Goal: Task Accomplishment & Management: Use online tool/utility

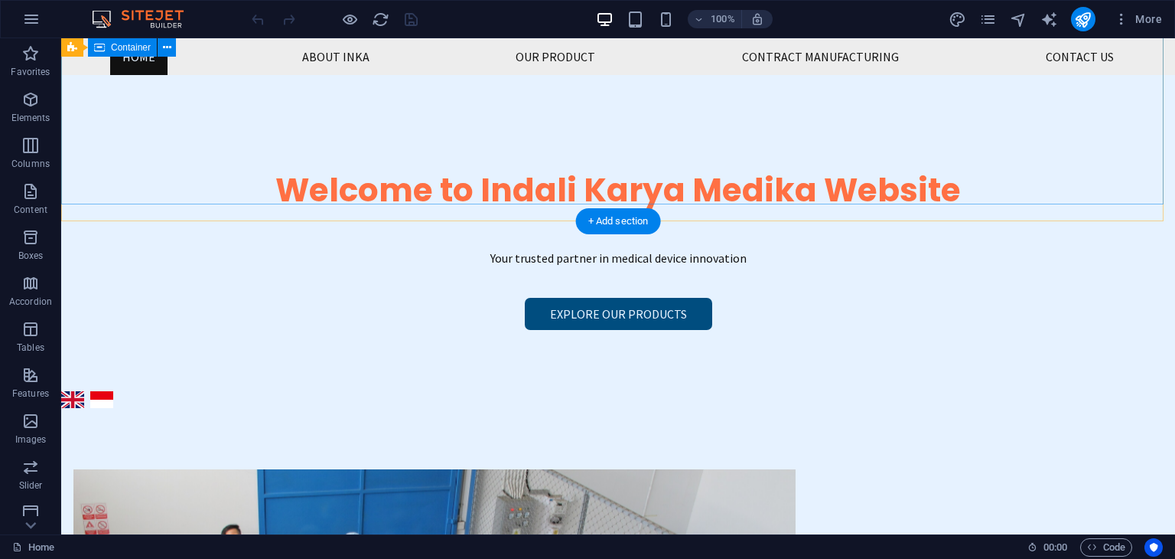
scroll to position [230, 0]
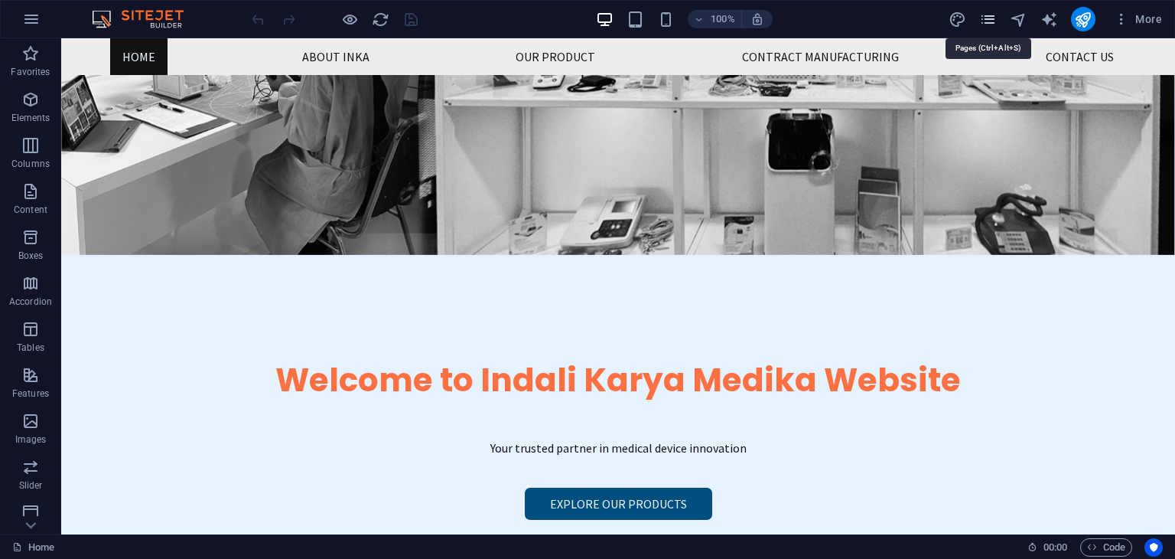
click at [985, 22] on icon "pages" at bounding box center [989, 20] width 18 height 18
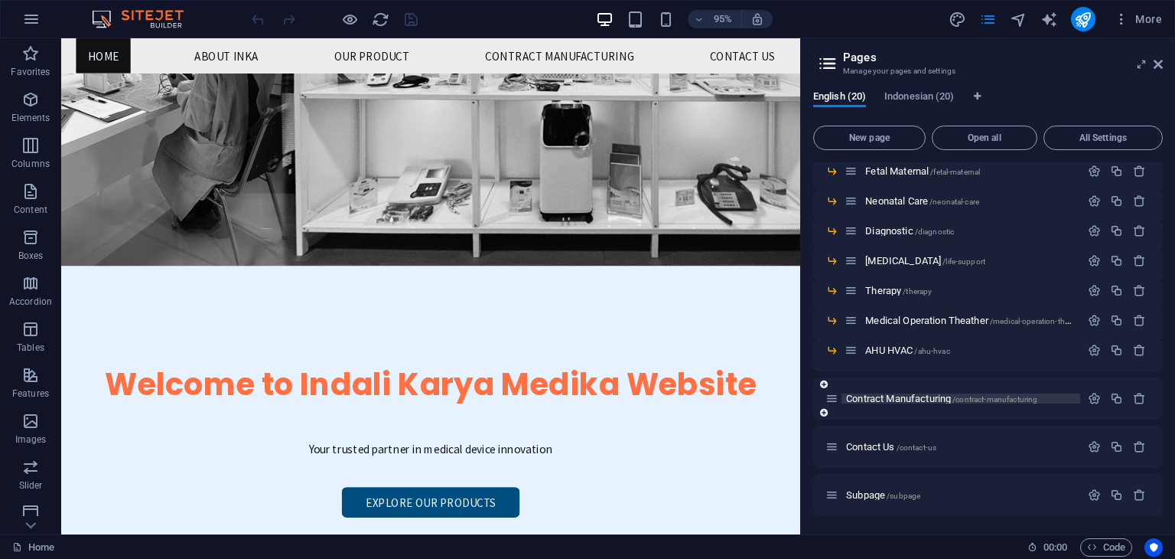
scroll to position [306, 0]
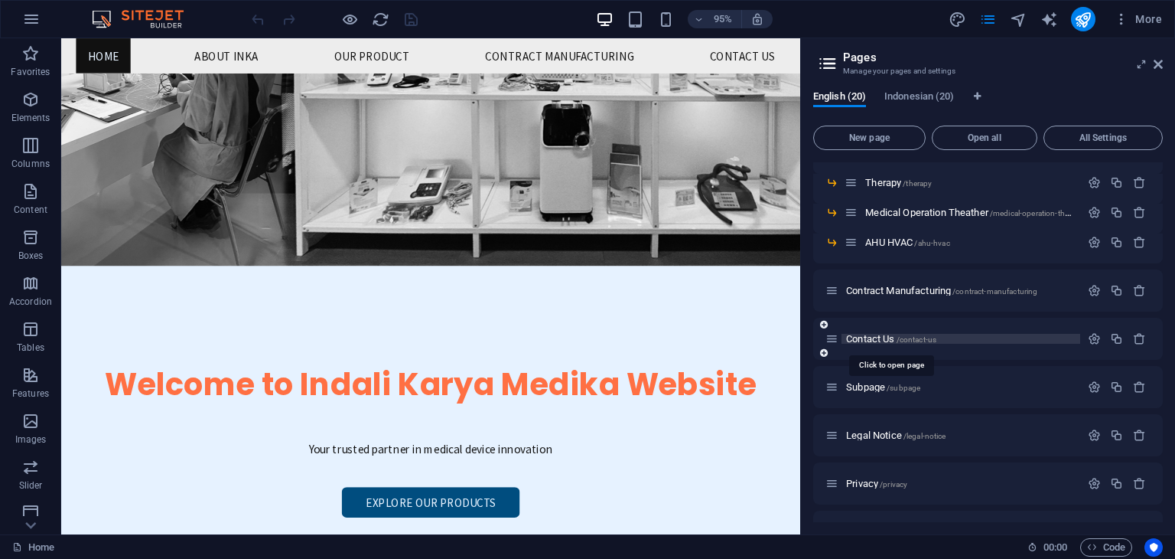
click at [882, 337] on span "Contact Us /contact-us" at bounding box center [891, 338] width 90 height 11
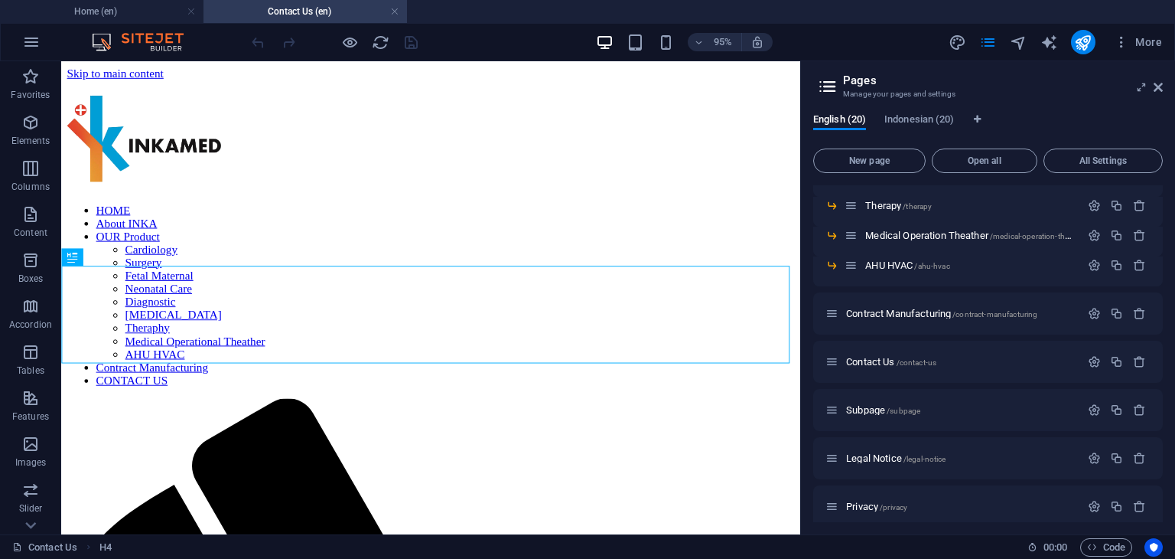
scroll to position [0, 0]
click at [935, 116] on span "Indonesian (20)" at bounding box center [920, 120] width 70 height 21
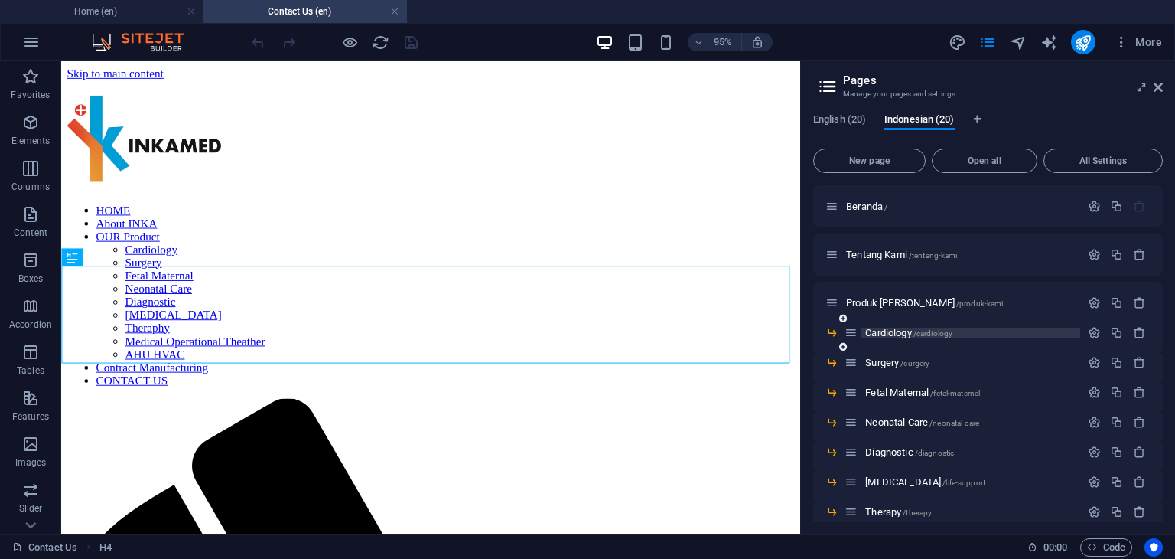
scroll to position [306, 0]
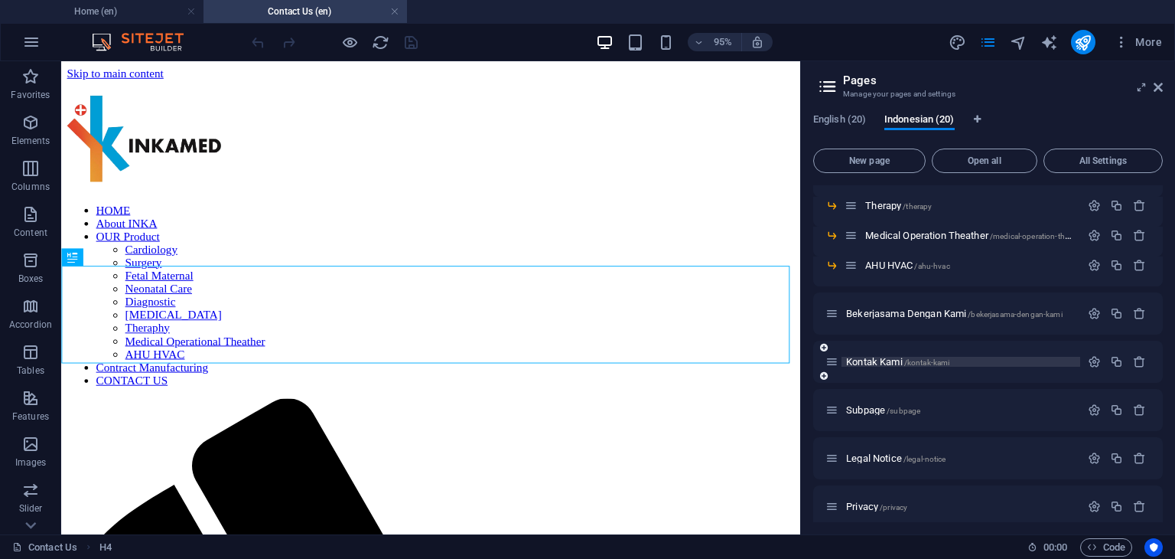
click at [886, 362] on span "[PERSON_NAME] /[PERSON_NAME]-[PERSON_NAME]" at bounding box center [897, 361] width 103 height 11
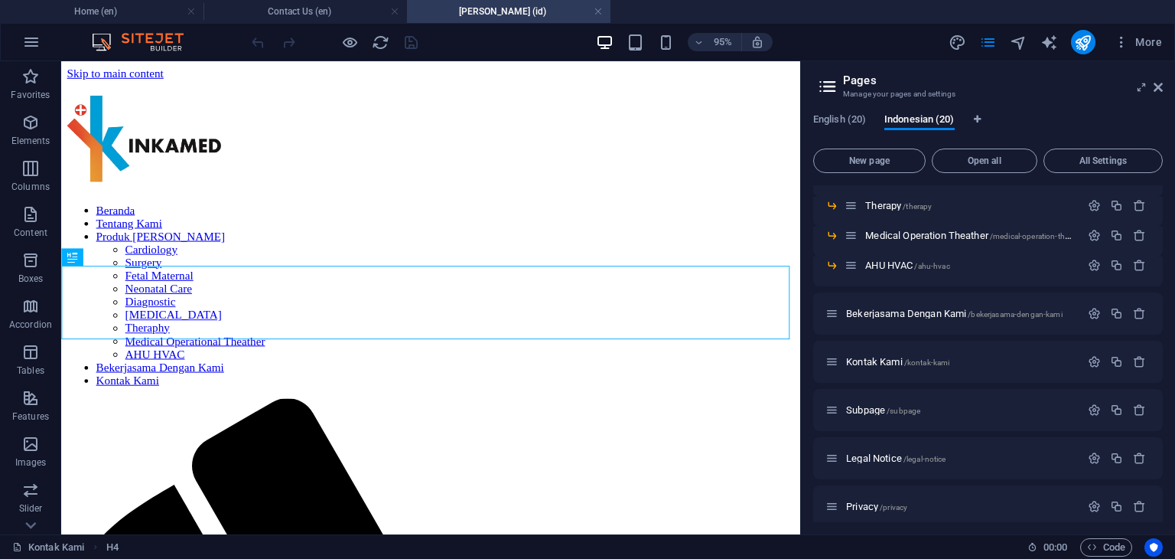
scroll to position [0, 0]
click at [1160, 86] on icon at bounding box center [1158, 87] width 9 height 12
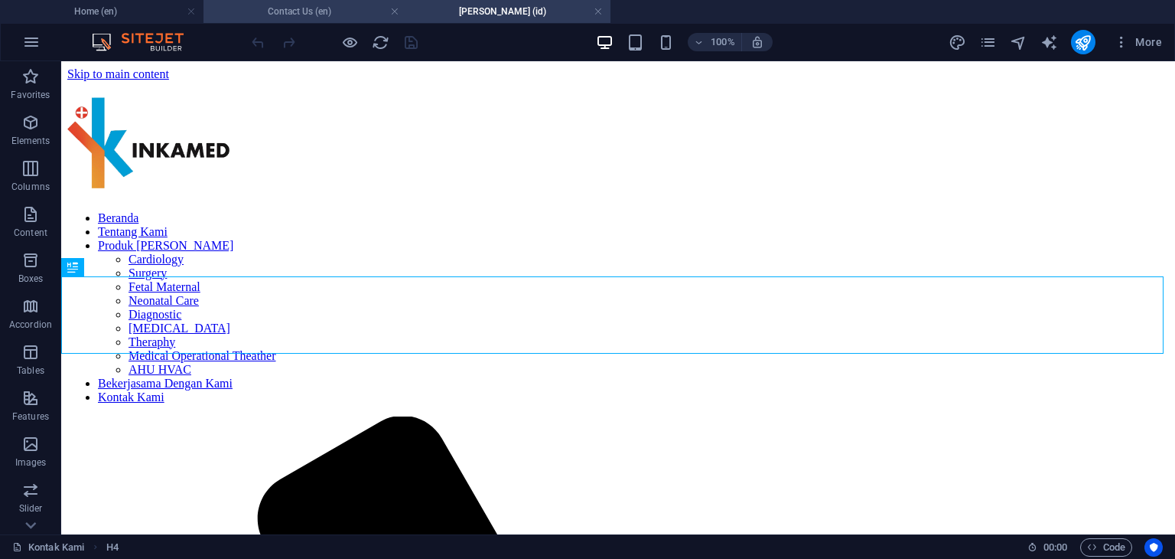
click at [330, 11] on h4 "Contact Us (en)" at bounding box center [306, 11] width 204 height 17
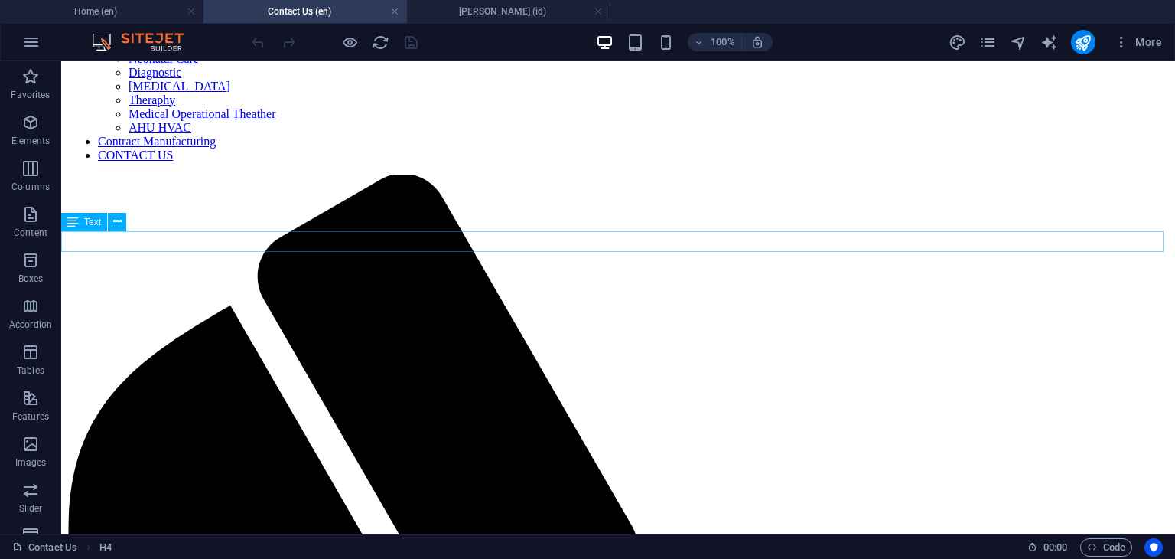
scroll to position [471, 0]
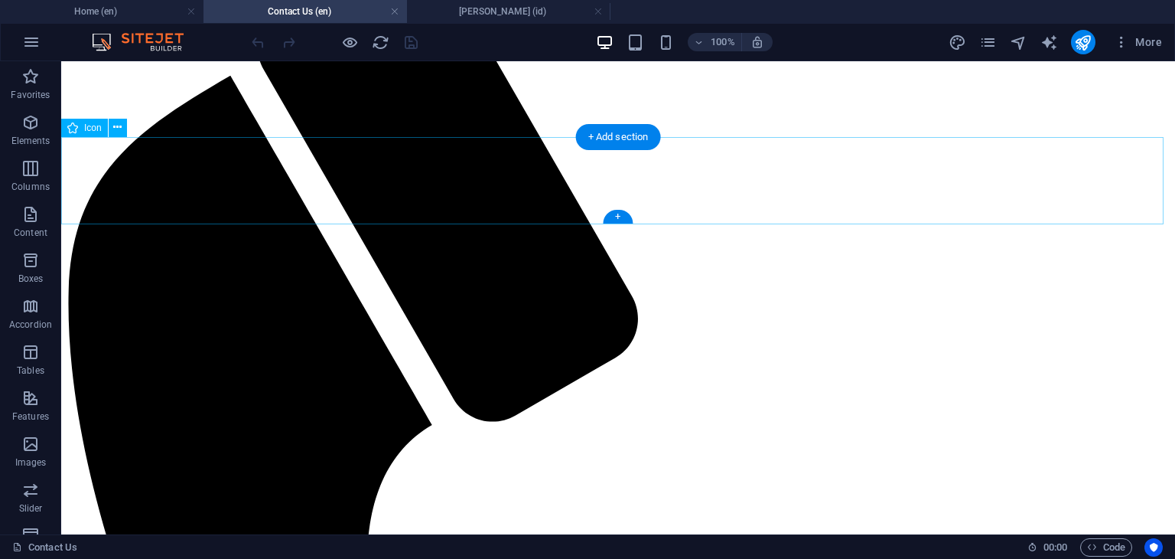
select select "xMidYMid"
select select "px"
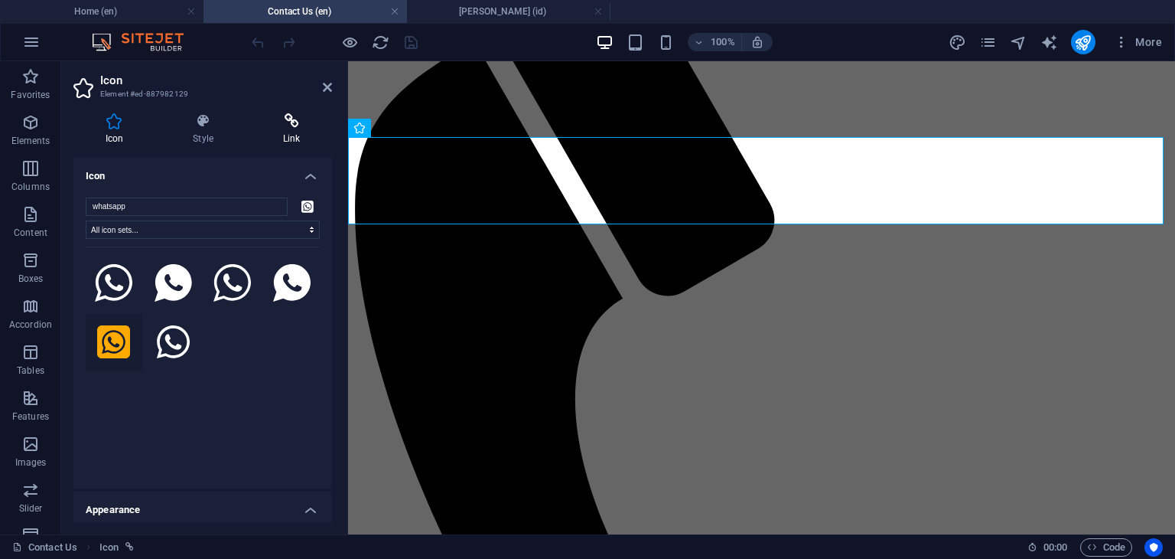
click at [295, 126] on icon at bounding box center [292, 120] width 81 height 15
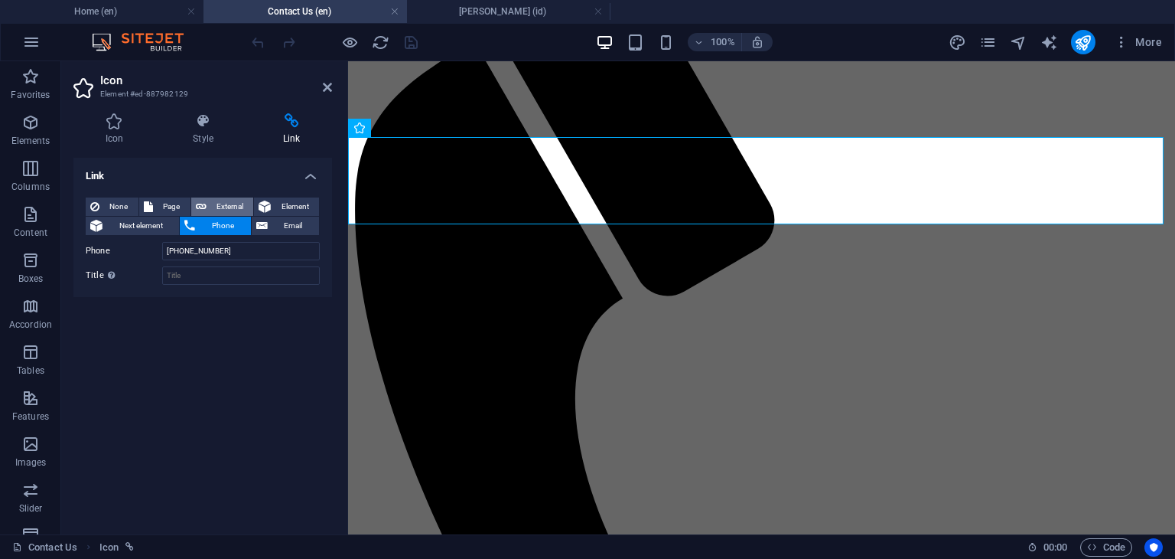
click at [235, 201] on span "External" at bounding box center [230, 206] width 38 height 18
select select "blank"
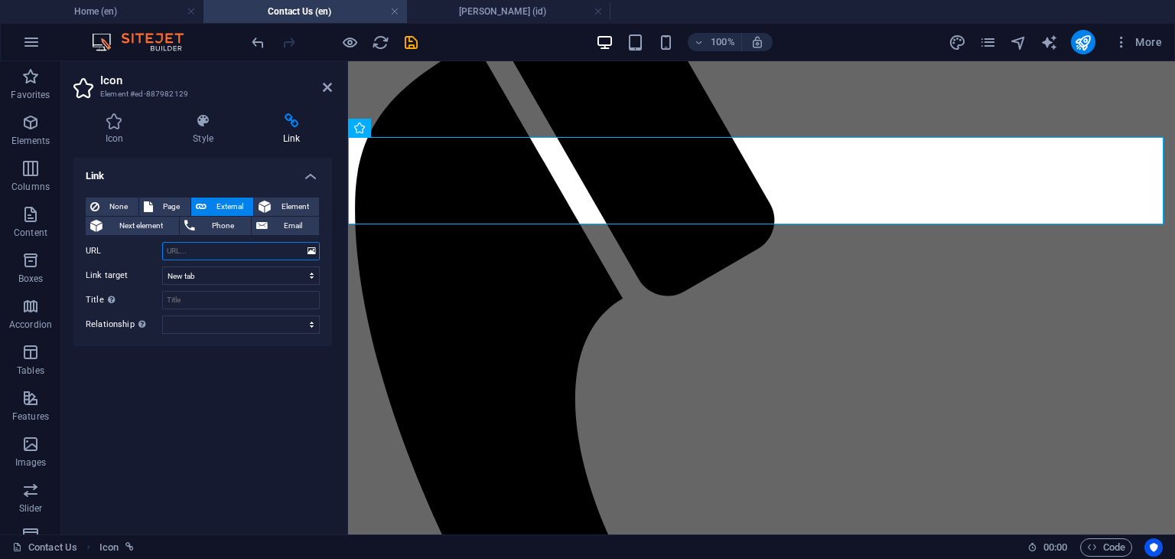
click at [227, 249] on input "URL" at bounding box center [241, 251] width 158 height 18
paste input "[URL][DOMAIN_NAME]"
type input "[URL][DOMAIN_NAME]"
click at [328, 86] on icon at bounding box center [327, 87] width 9 height 12
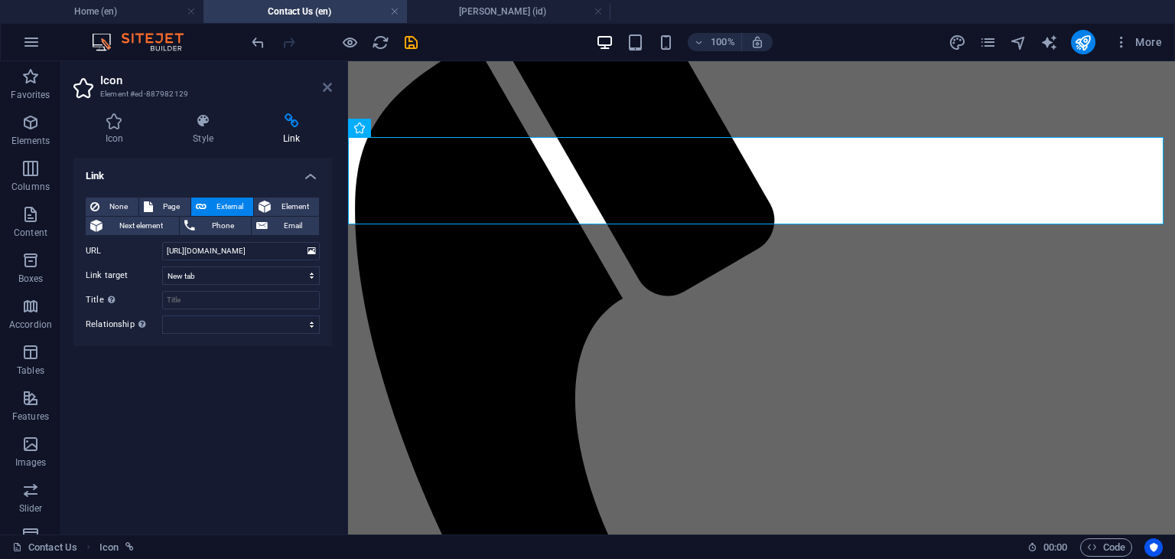
scroll to position [0, 0]
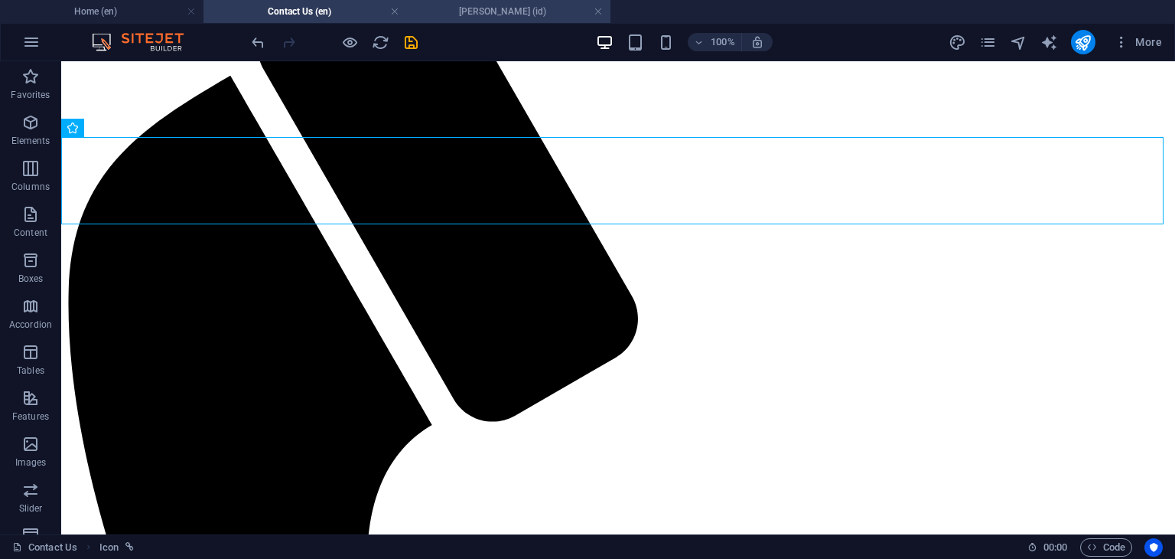
click at [490, 5] on h4 "[PERSON_NAME] (id)" at bounding box center [509, 11] width 204 height 17
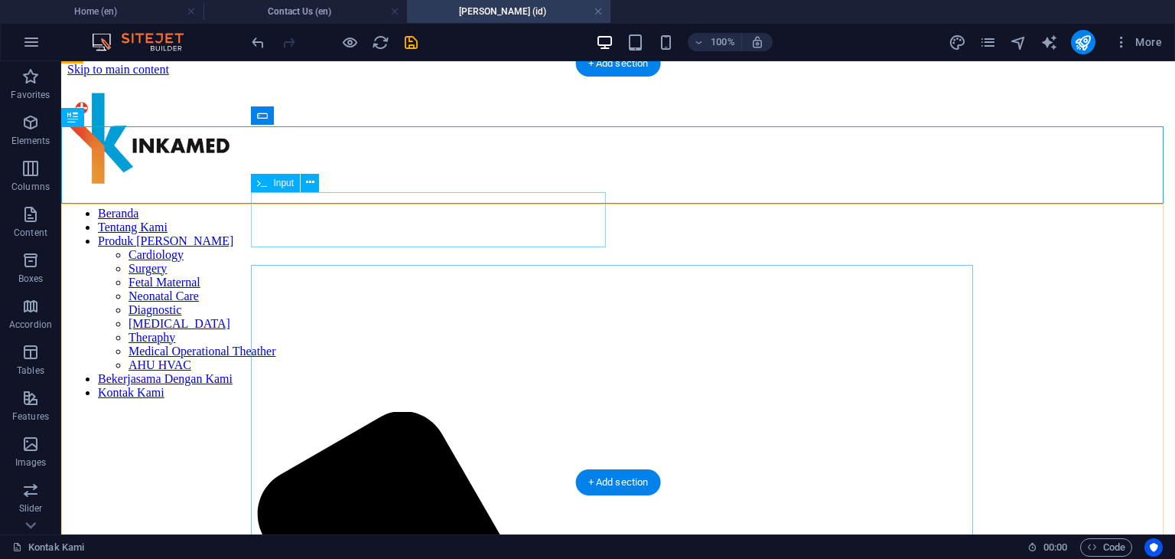
scroll to position [243, 0]
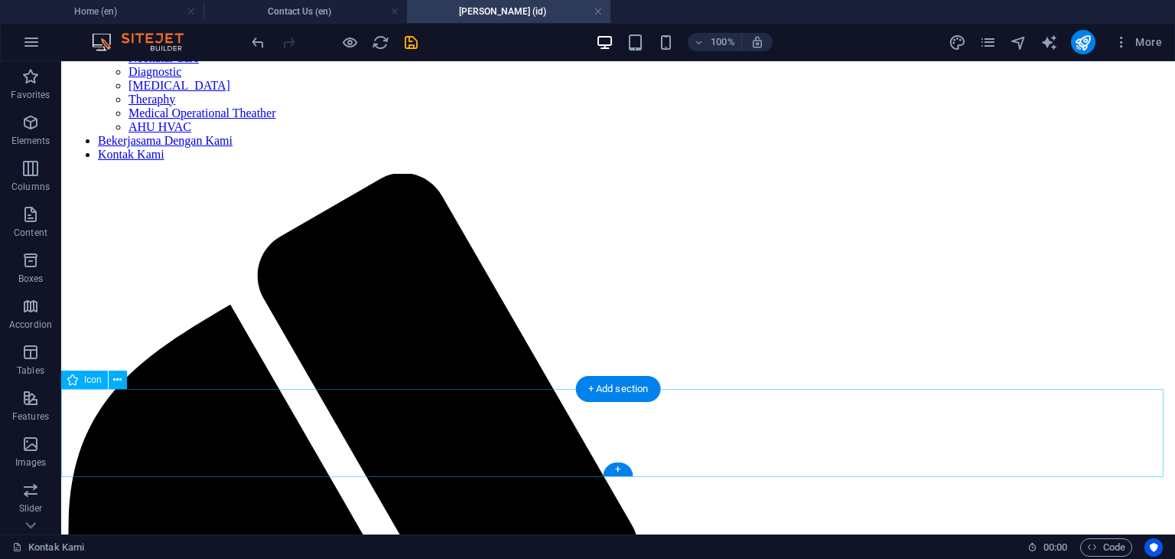
select select "xMidYMid"
select select "px"
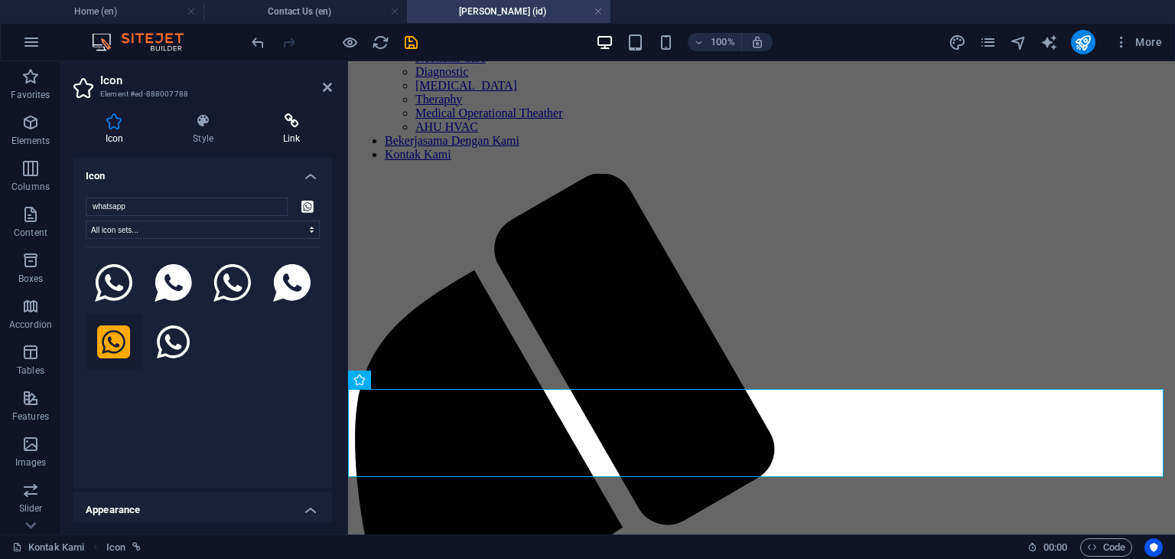
click at [285, 113] on icon at bounding box center [292, 120] width 81 height 15
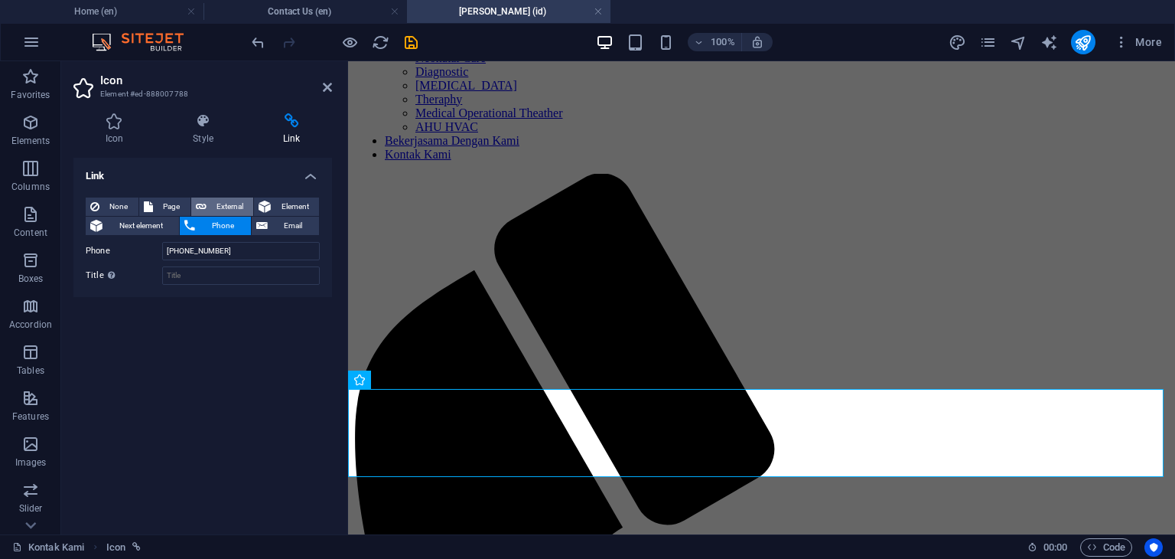
click at [206, 209] on button "External" at bounding box center [222, 206] width 63 height 18
select select "blank"
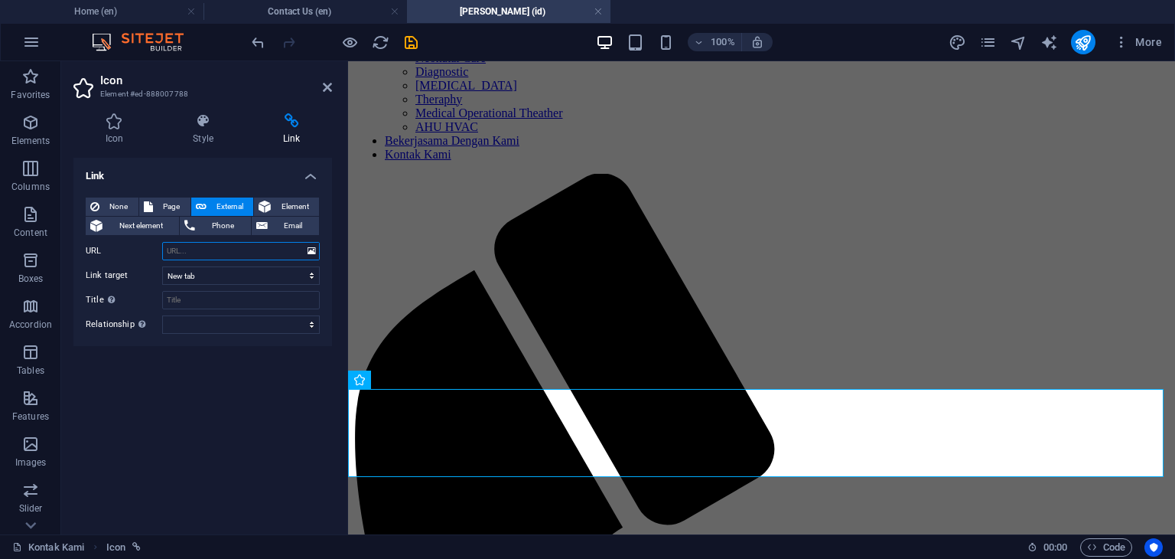
click at [225, 255] on input "URL" at bounding box center [241, 251] width 158 height 18
paste input "[URL][DOMAIN_NAME]"
type input "[URL][DOMAIN_NAME]"
click at [327, 84] on icon at bounding box center [327, 87] width 9 height 12
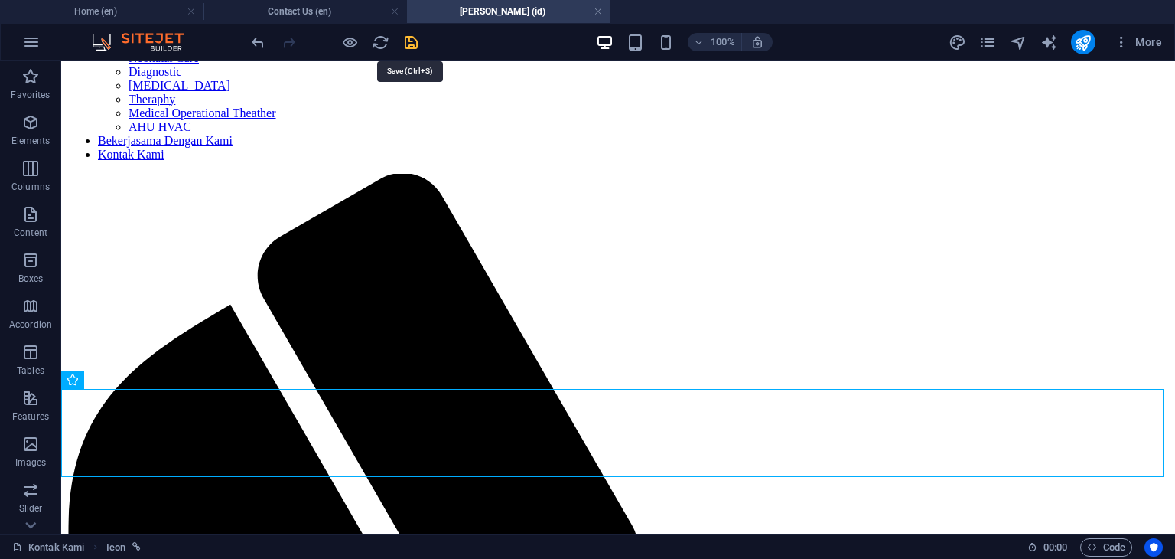
click at [410, 35] on icon "save" at bounding box center [412, 43] width 18 height 18
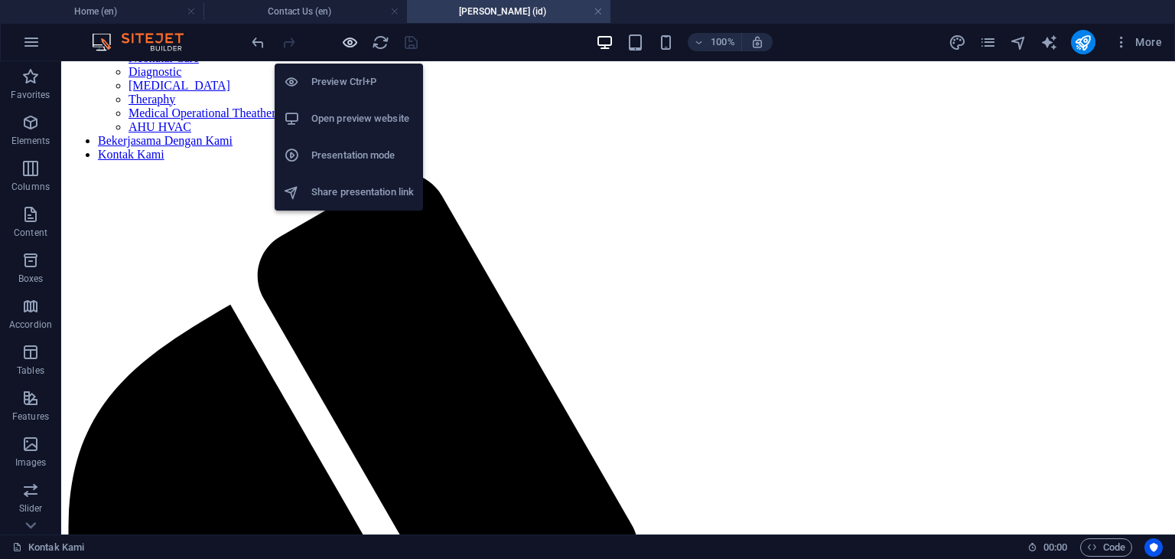
click at [349, 37] on icon "button" at bounding box center [350, 43] width 18 height 18
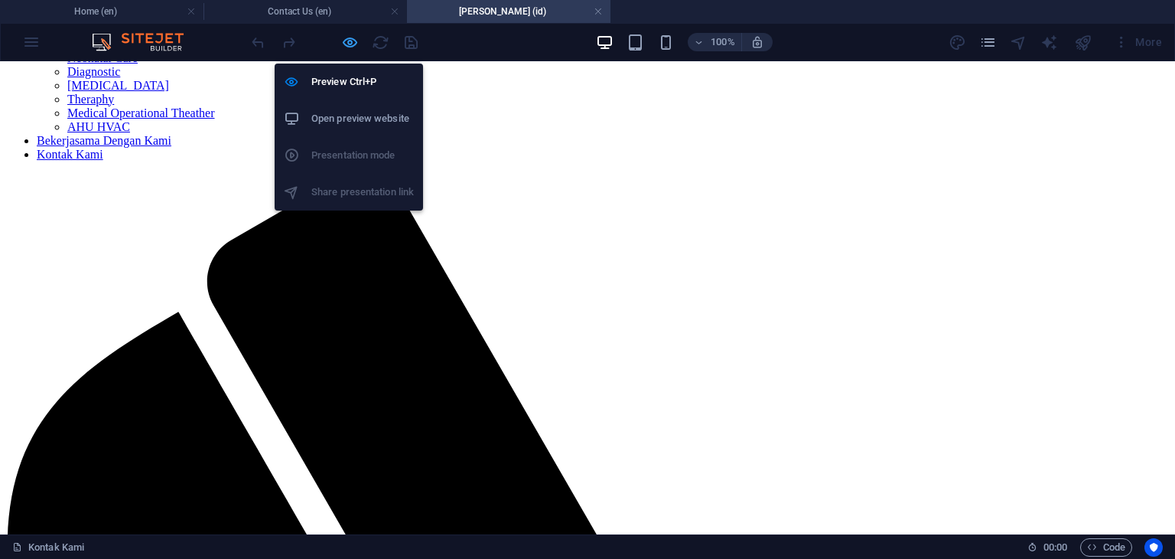
click at [349, 42] on icon "button" at bounding box center [350, 43] width 18 height 18
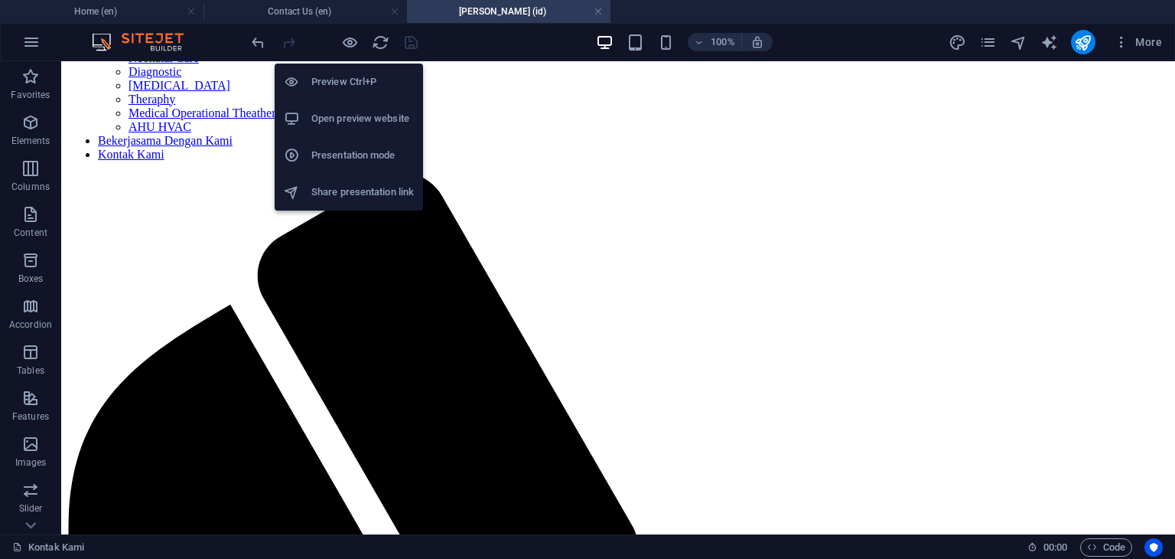
click at [360, 113] on h6 "Open preview website" at bounding box center [362, 118] width 103 height 18
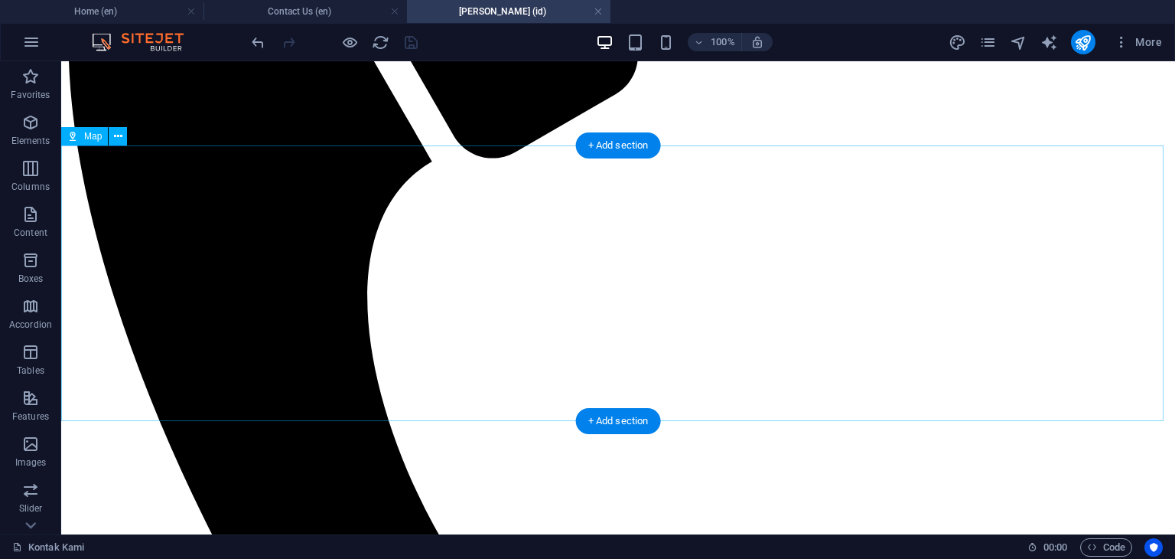
scroll to position [869, 0]
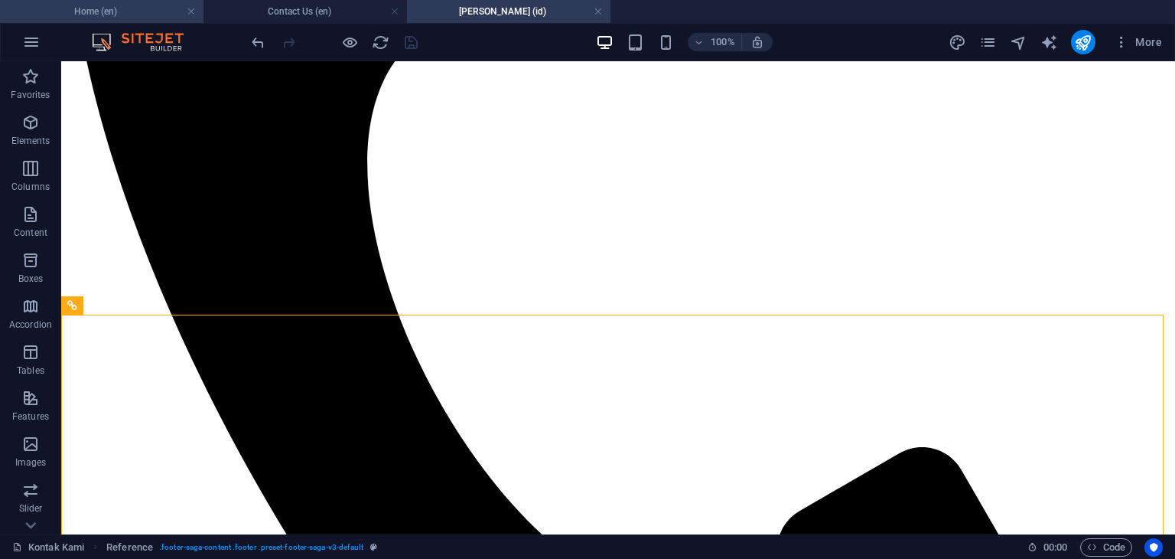
click at [122, 4] on h4 "Home (en)" at bounding box center [102, 11] width 204 height 17
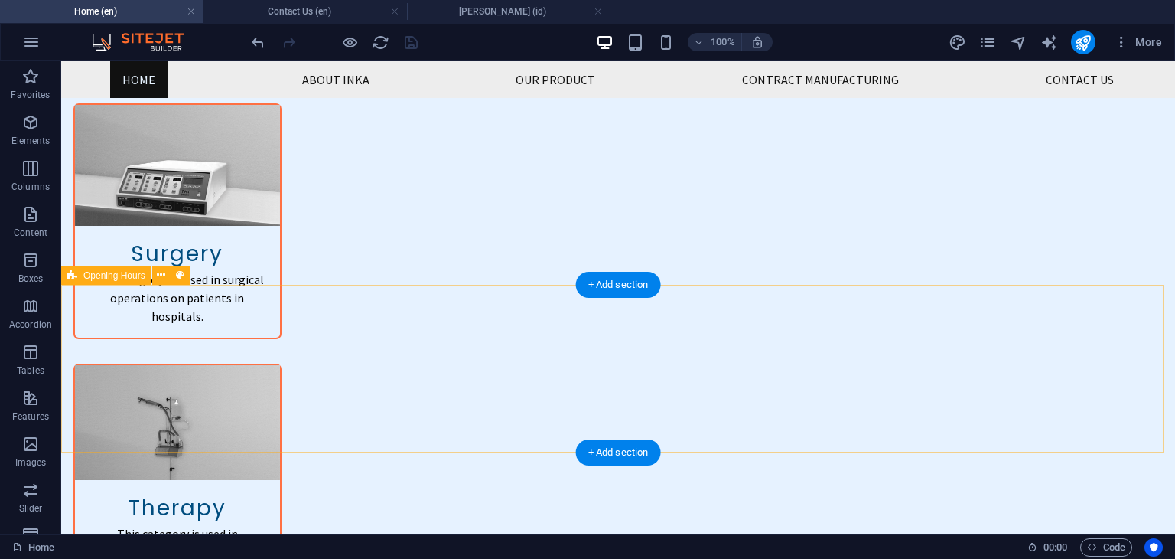
scroll to position [2678, 0]
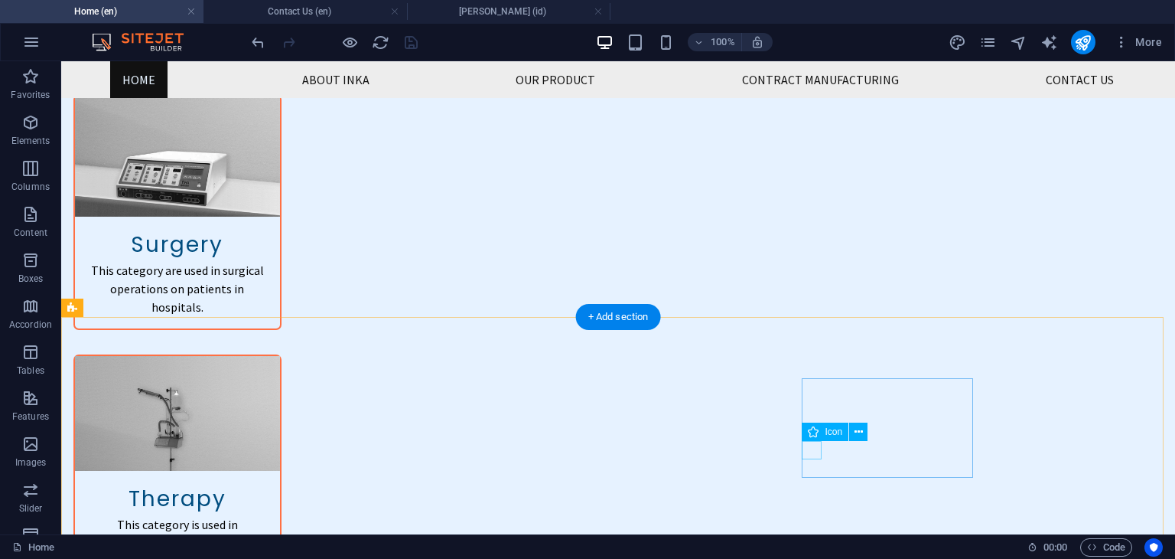
select select "xMidYMid"
select select "px"
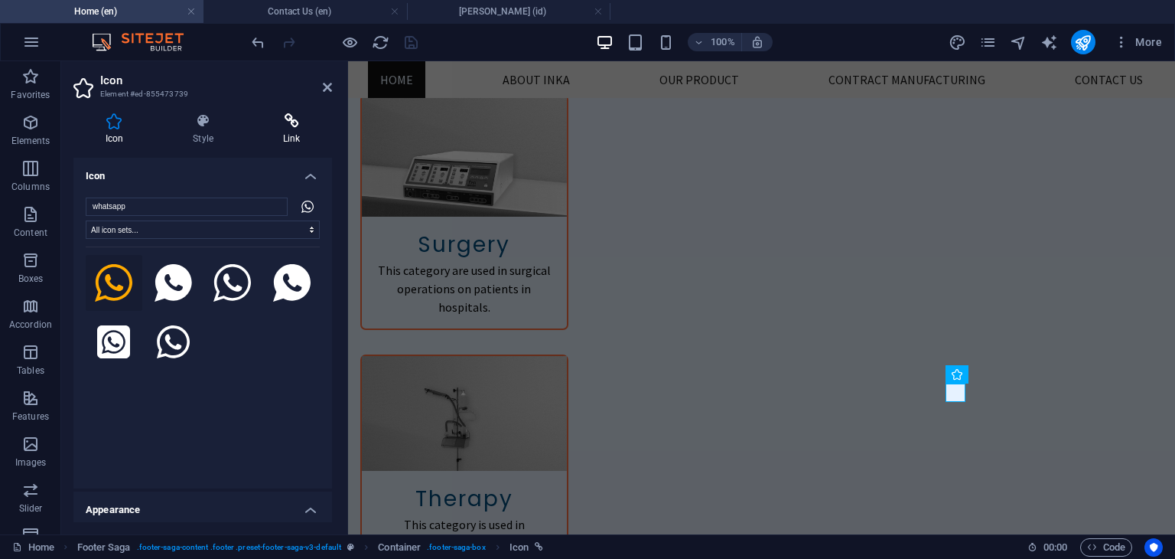
click at [284, 122] on icon at bounding box center [292, 120] width 81 height 15
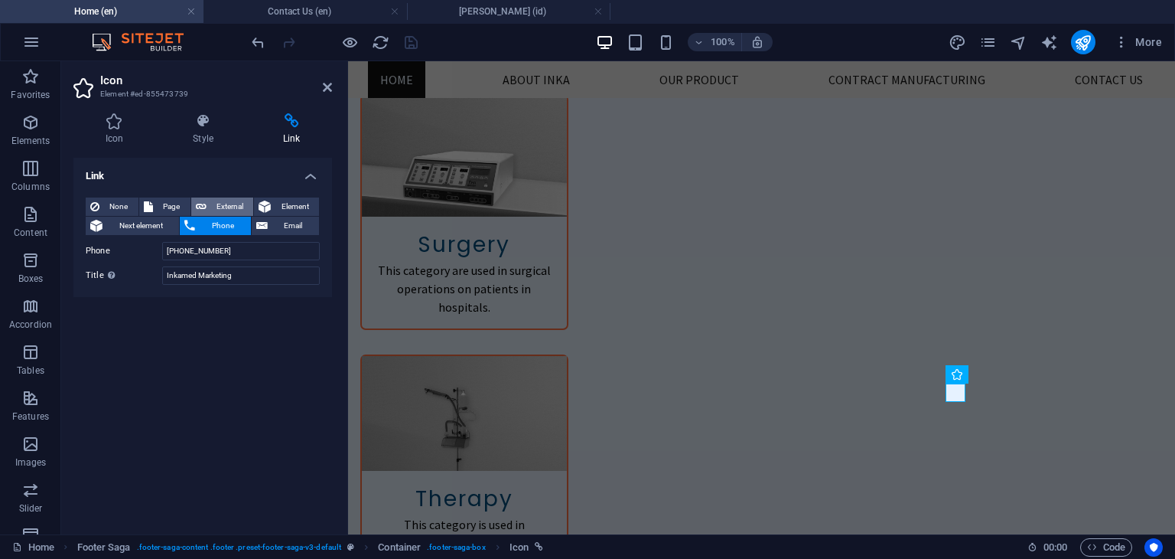
click at [230, 203] on span "External" at bounding box center [230, 206] width 38 height 18
select select "blank"
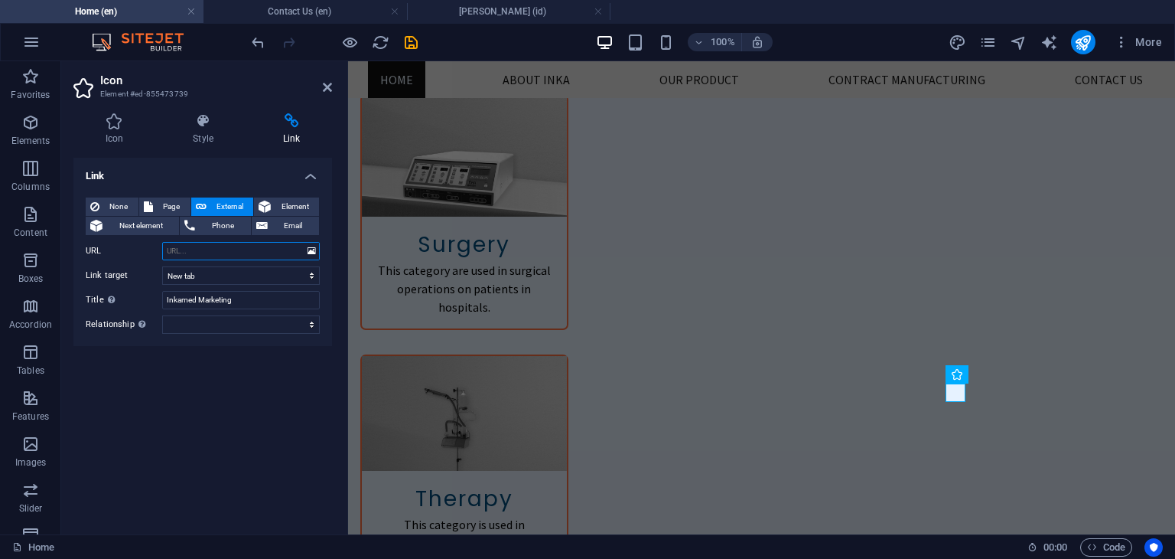
click at [251, 258] on input "URL" at bounding box center [241, 251] width 158 height 18
paste input "[URL][DOMAIN_NAME]"
type input "[URL][DOMAIN_NAME]"
click at [328, 85] on icon at bounding box center [327, 87] width 9 height 12
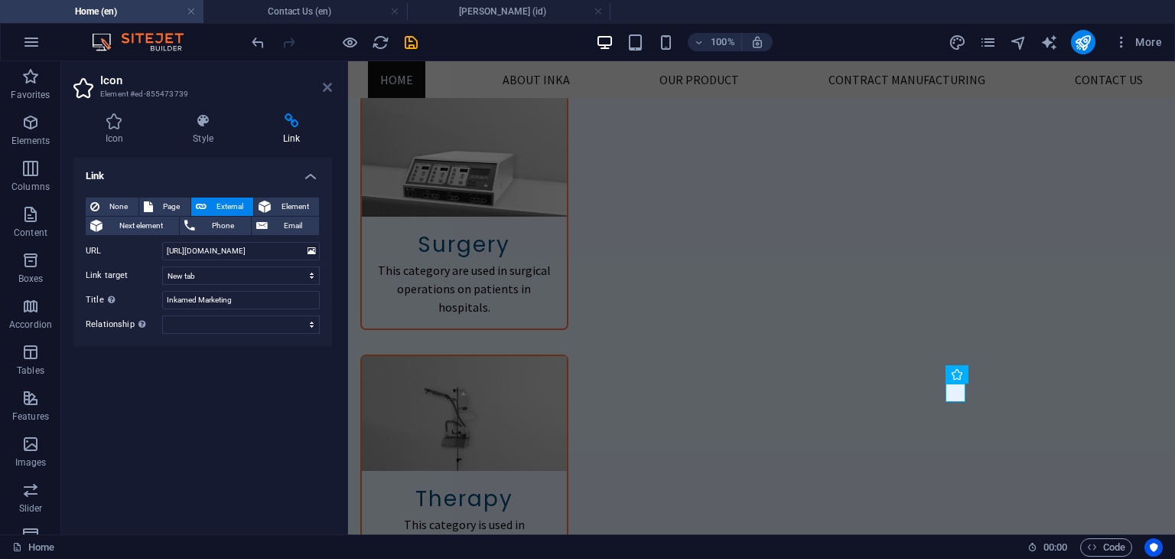
scroll to position [0, 0]
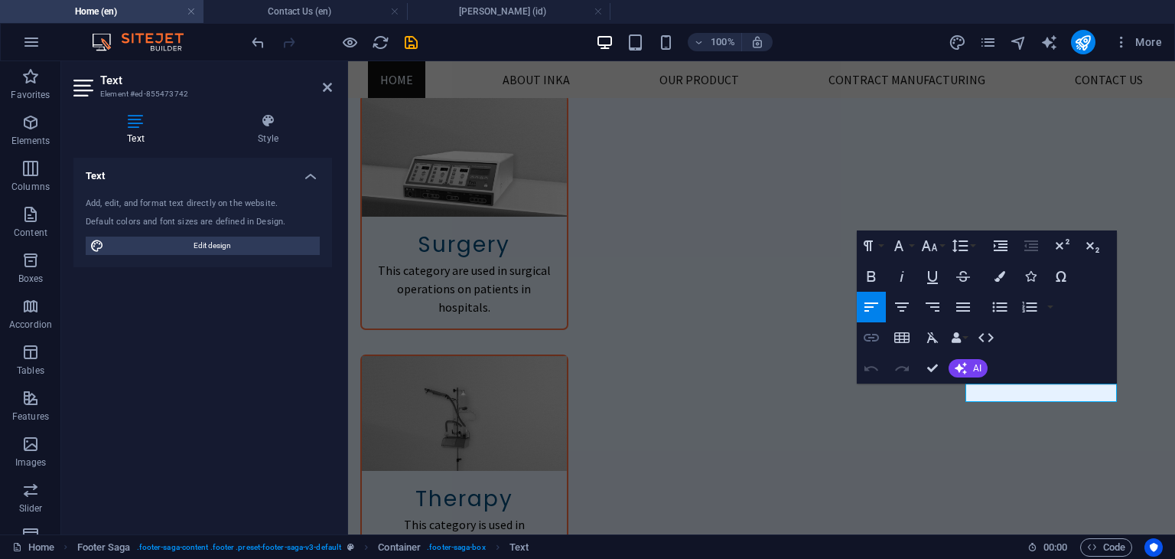
click at [875, 336] on icon "button" at bounding box center [871, 337] width 18 height 18
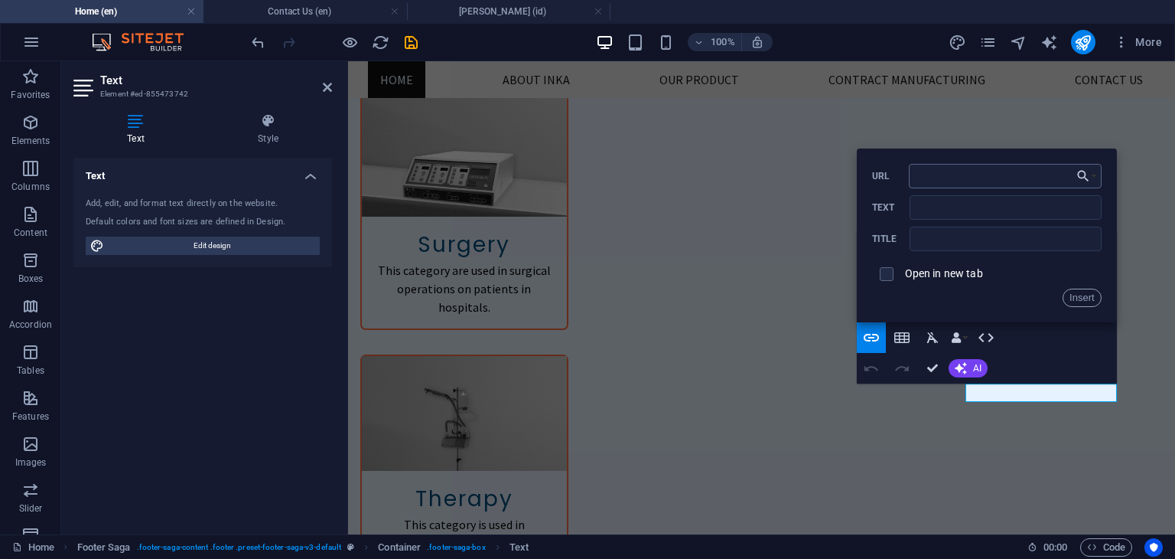
click at [943, 180] on input "URL" at bounding box center [1005, 176] width 193 height 24
type input "[URL][DOMAIN_NAME]"
click at [965, 267] on label "Open in new tab" at bounding box center [944, 273] width 78 height 12
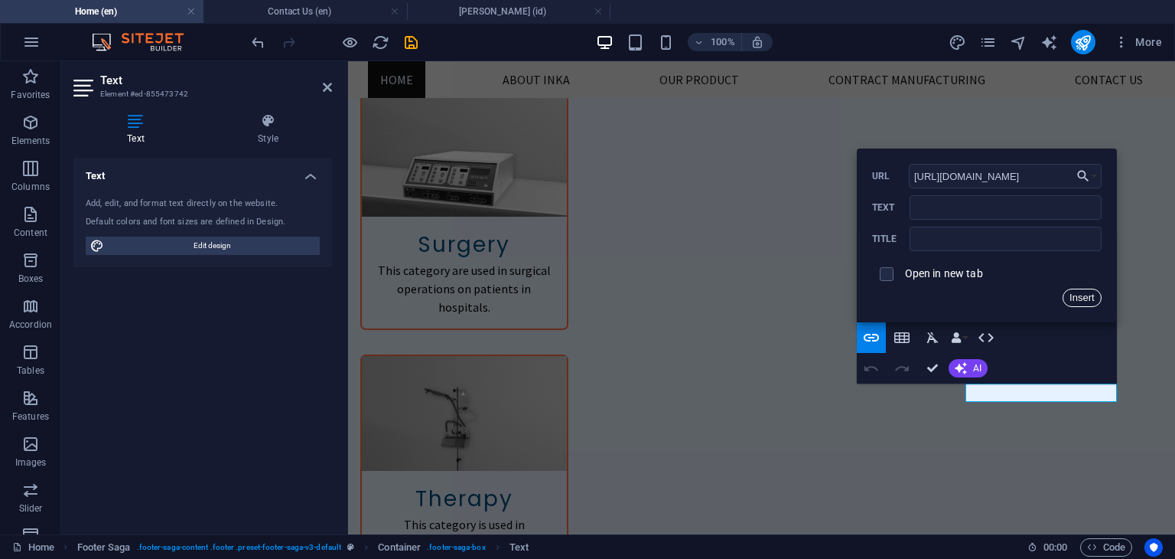
click at [1087, 301] on button "Insert" at bounding box center [1082, 297] width 39 height 18
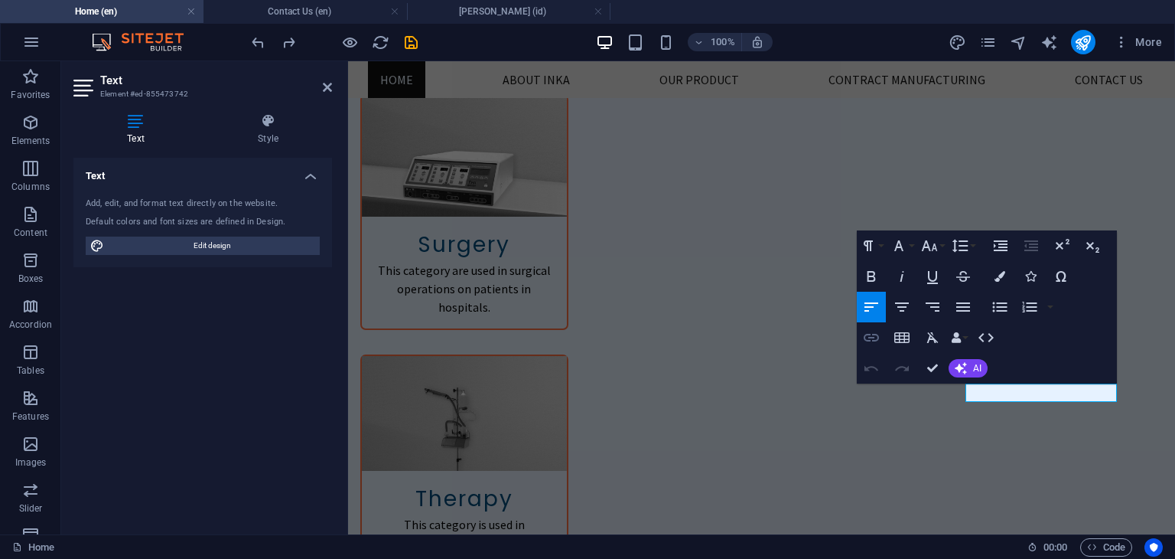
click at [878, 337] on icon "button" at bounding box center [871, 338] width 15 height 8
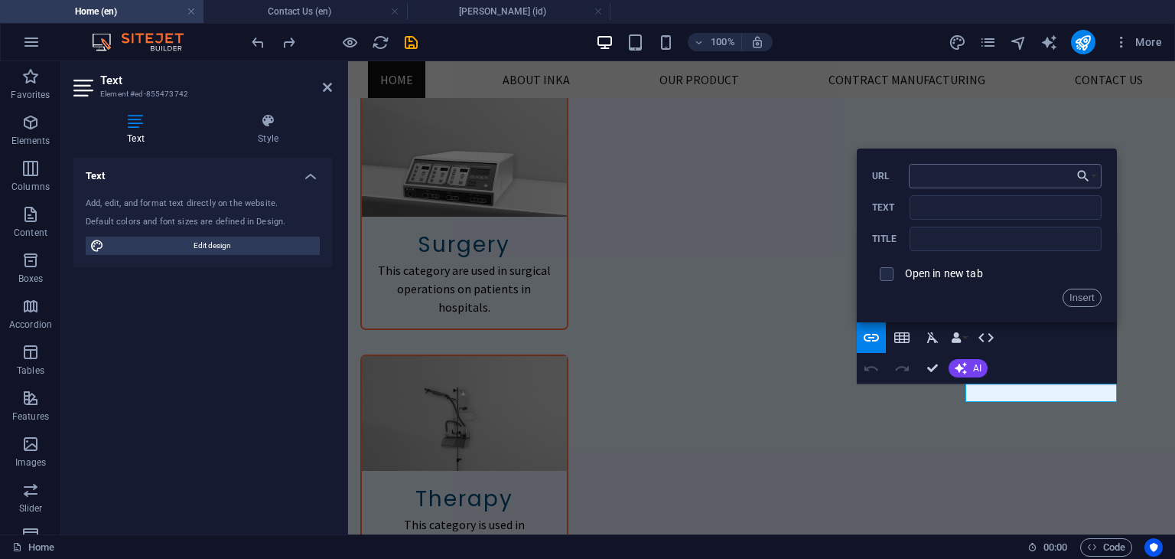
click at [933, 177] on input "URL" at bounding box center [1005, 176] width 193 height 24
drag, startPoint x: 931, startPoint y: 371, endPoint x: 870, endPoint y: 310, distance: 86.6
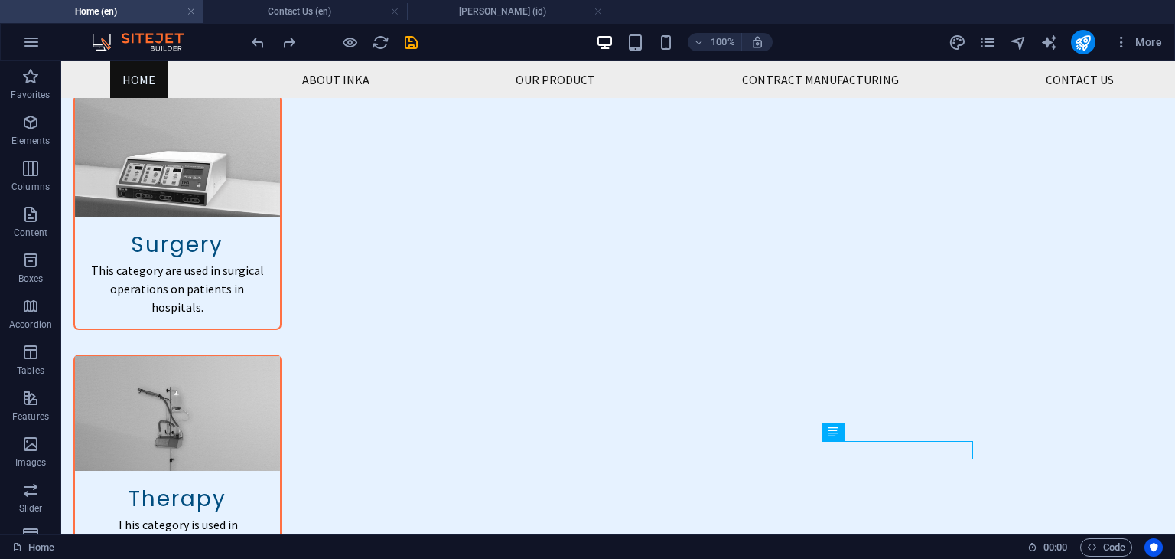
click at [986, 39] on icon "pages" at bounding box center [989, 43] width 18 height 18
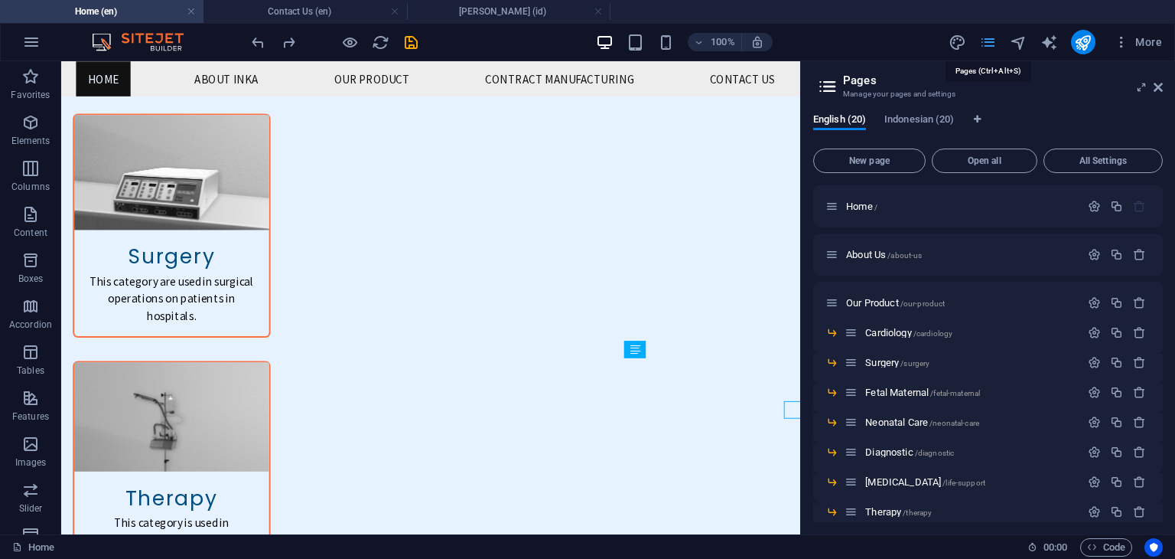
scroll to position [2701, 0]
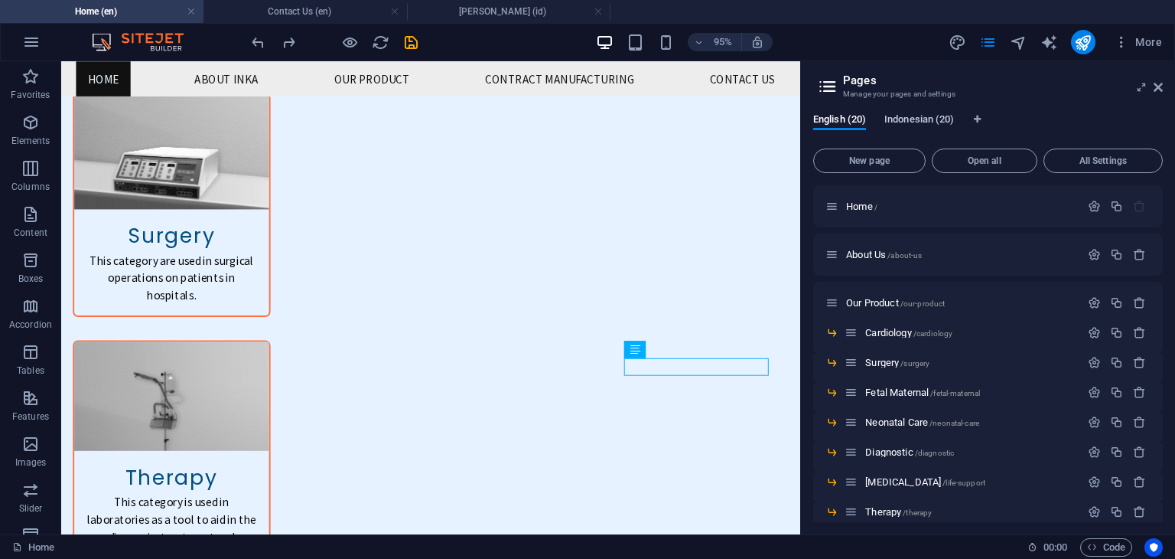
click at [905, 118] on span "Indonesian (20)" at bounding box center [920, 120] width 70 height 21
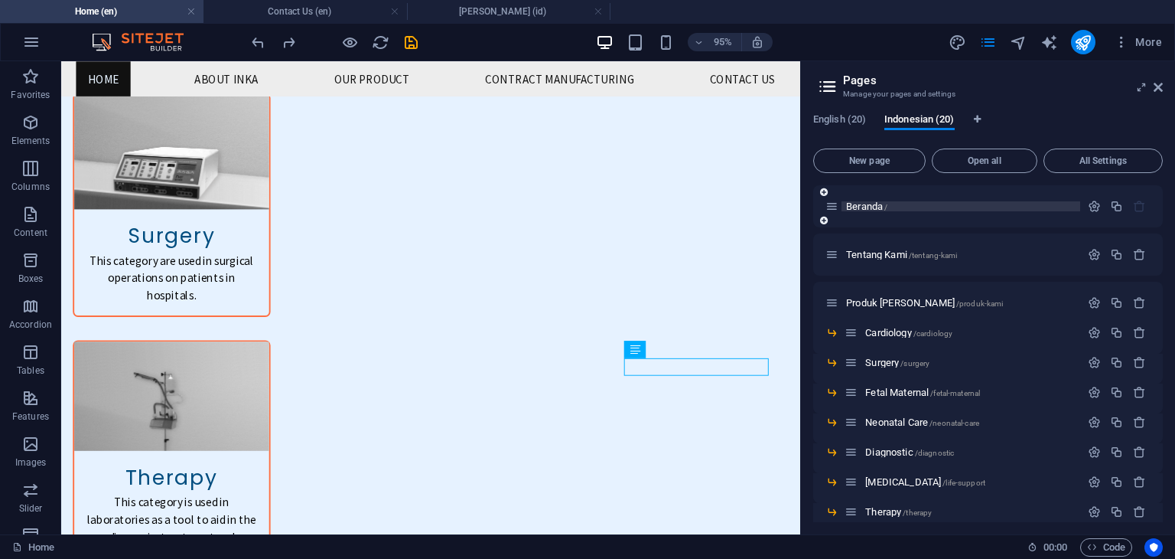
click at [876, 205] on span "Beranda /" at bounding box center [866, 205] width 41 height 11
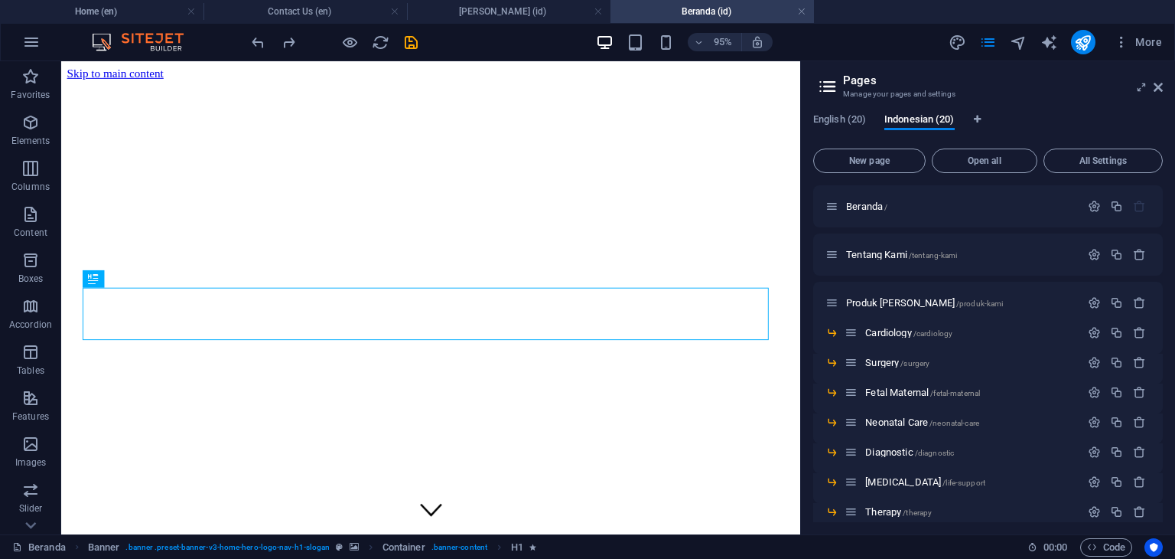
scroll to position [0, 0]
click at [1157, 84] on icon at bounding box center [1158, 87] width 9 height 12
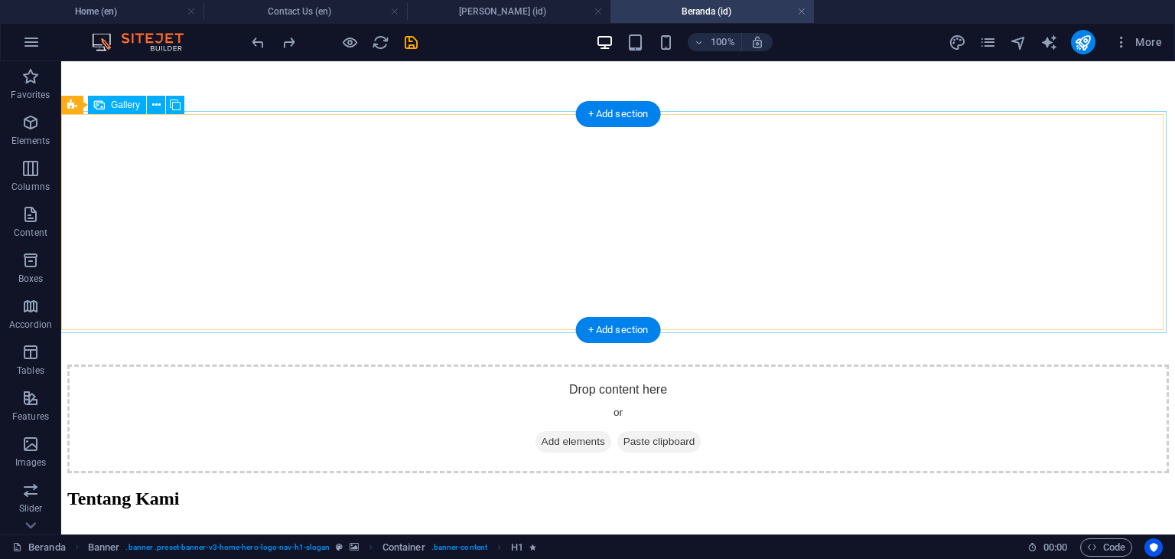
scroll to position [2602, 0]
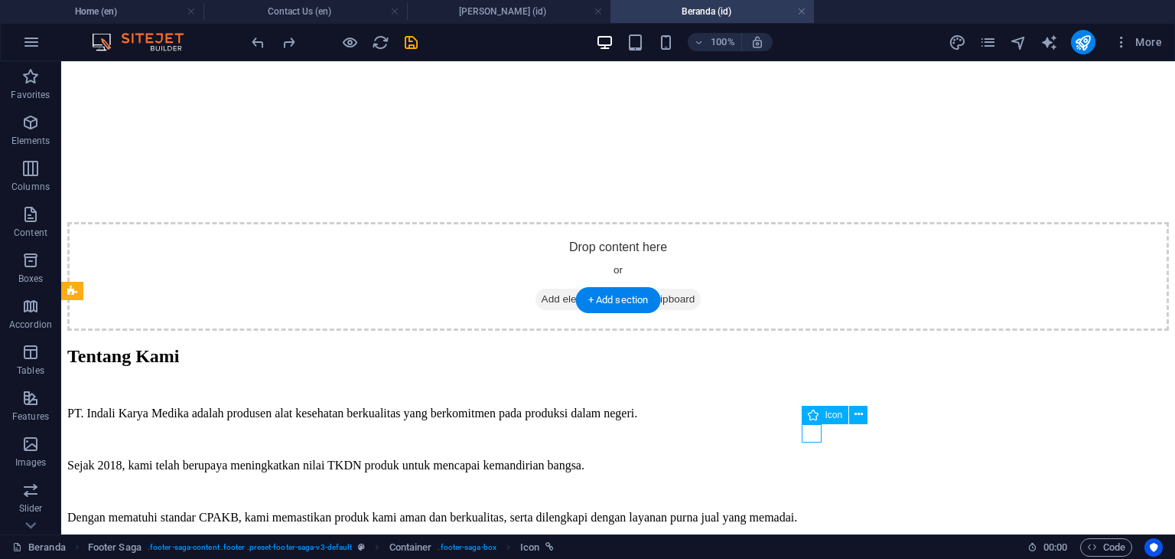
select select "xMidYMid"
select select "px"
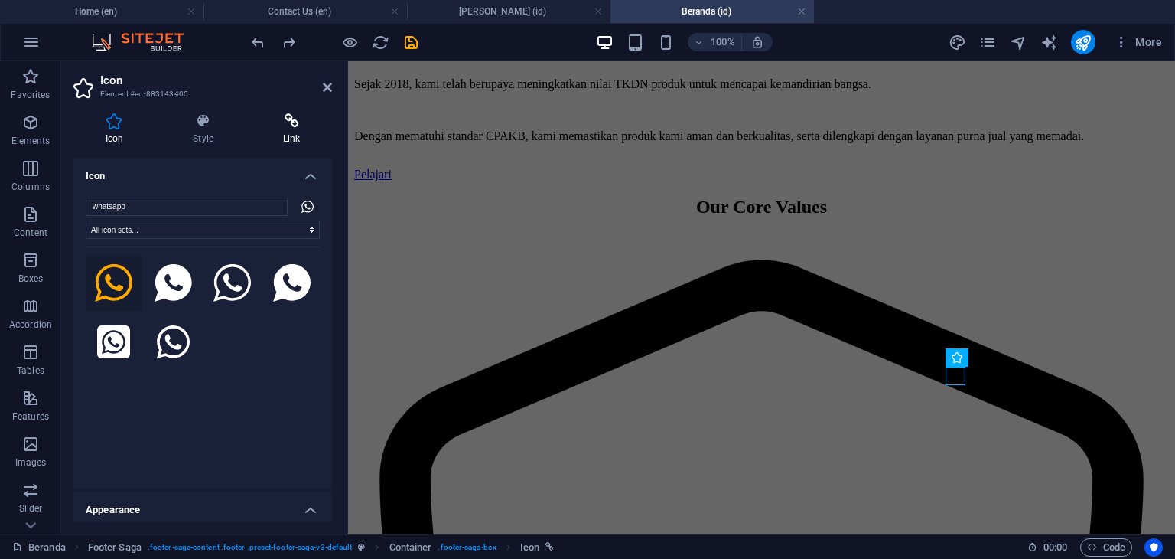
click at [287, 129] on h4 "Link" at bounding box center [292, 129] width 81 height 32
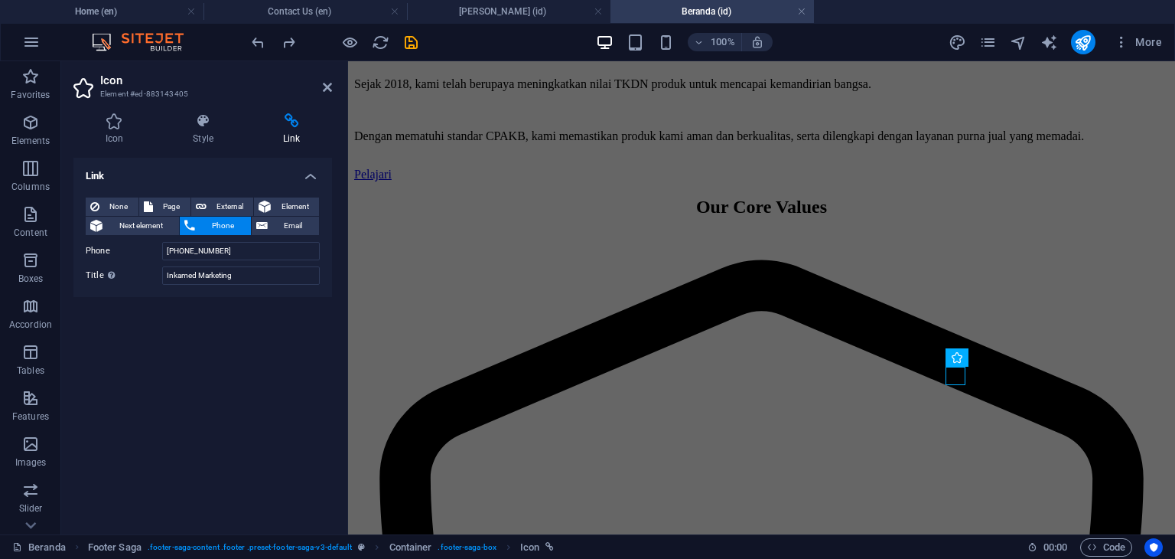
click at [234, 196] on div "None Page External Element Next element Phone Email Page Home About Us Our Prod…" at bounding box center [202, 241] width 259 height 112
drag, startPoint x: 236, startPoint y: 200, endPoint x: 245, endPoint y: 217, distance: 19.2
click at [236, 200] on span "External" at bounding box center [230, 206] width 38 height 18
select select "blank"
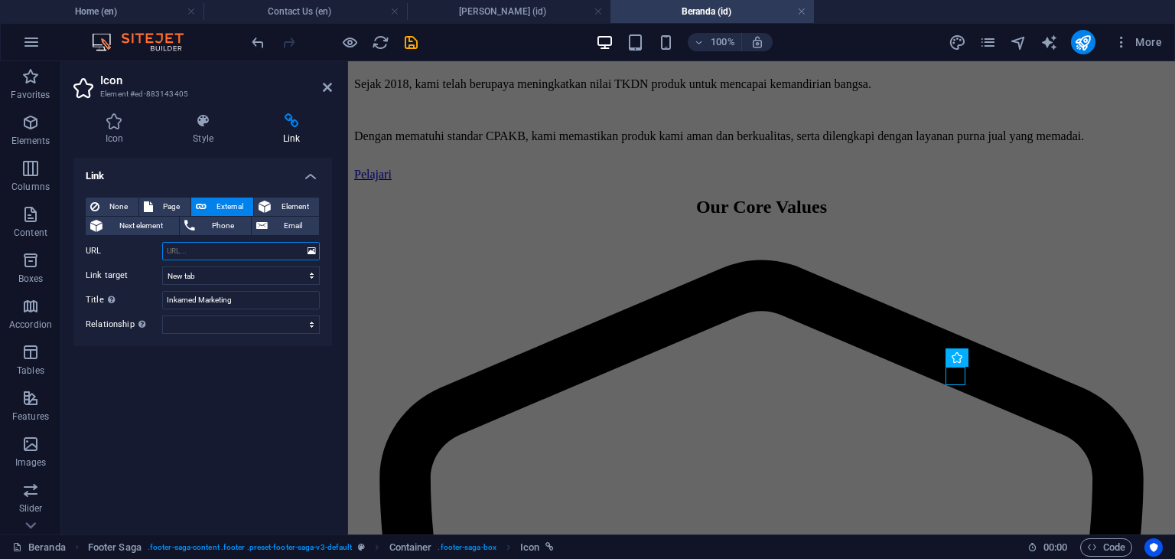
click at [253, 249] on input "URL" at bounding box center [241, 251] width 158 height 18
paste input "[URL][DOMAIN_NAME]"
type input "[URL][DOMAIN_NAME]"
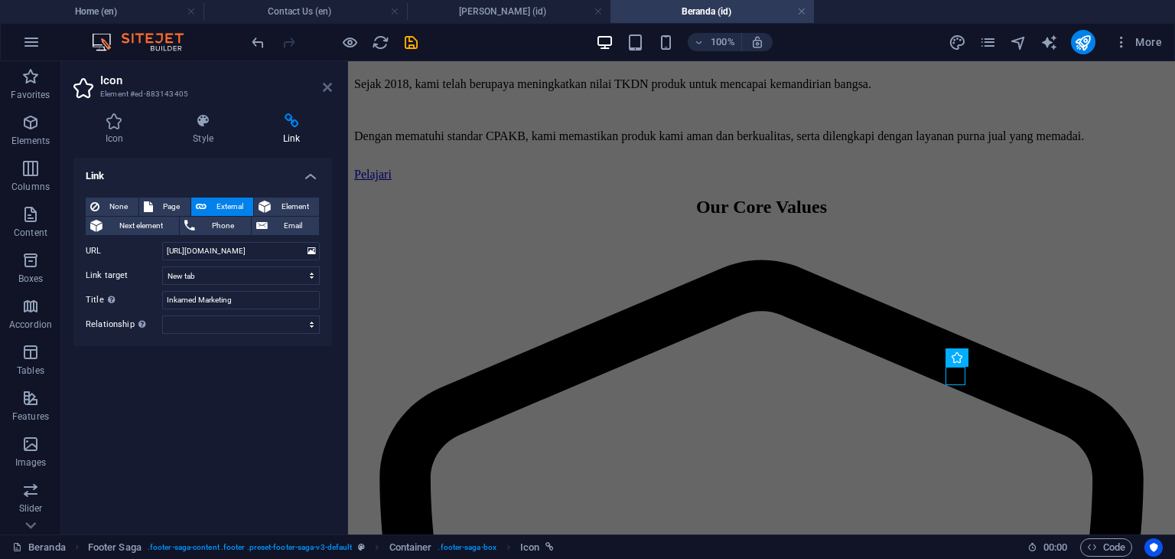
drag, startPoint x: 325, startPoint y: 82, endPoint x: 266, endPoint y: 21, distance: 85.0
click at [325, 82] on icon at bounding box center [327, 87] width 9 height 12
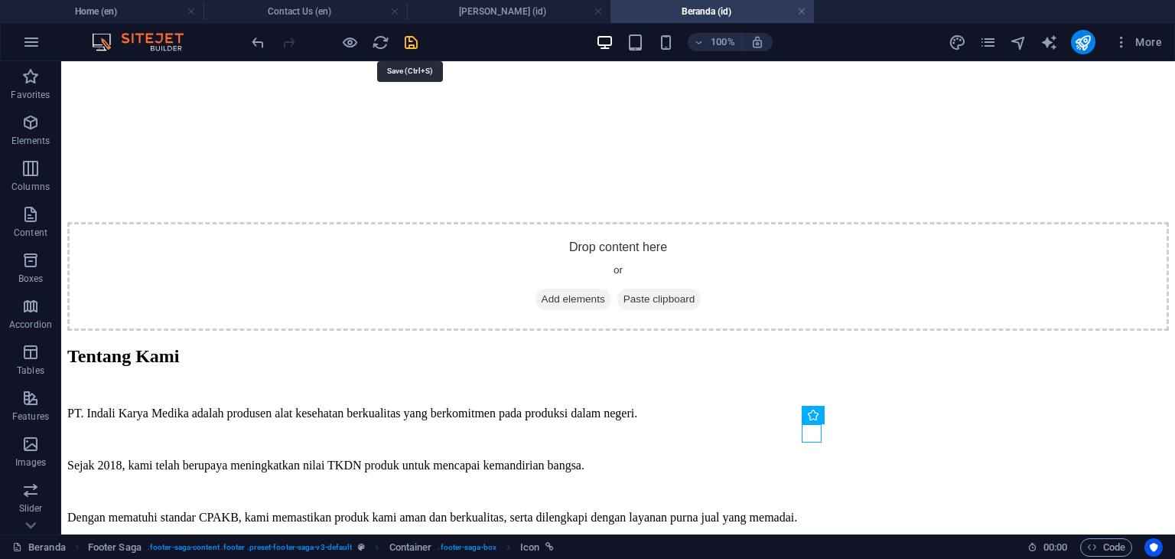
click at [416, 37] on icon "save" at bounding box center [412, 43] width 18 height 18
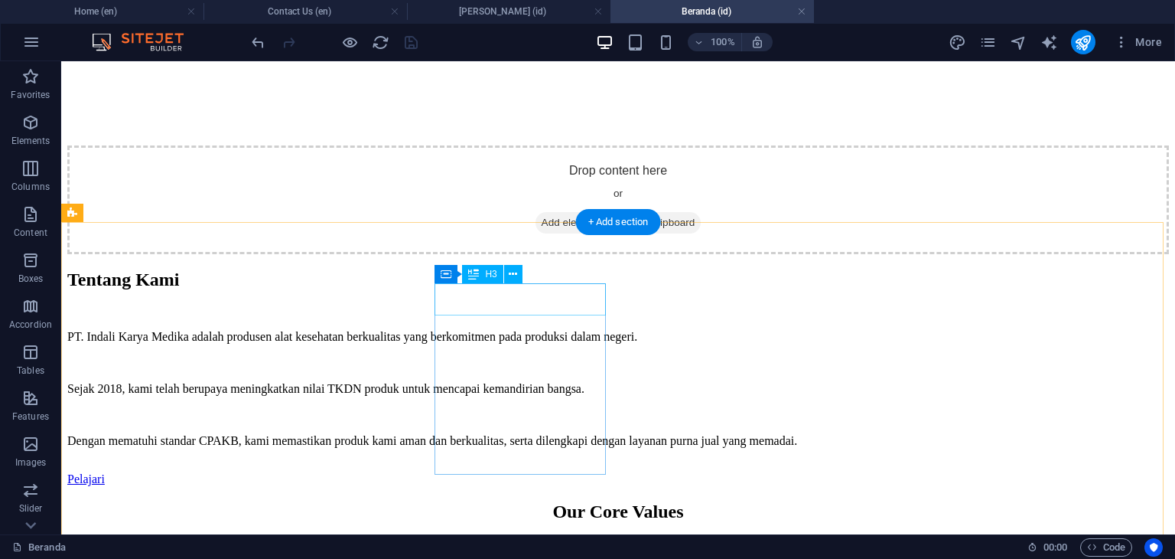
scroll to position [2746, 0]
